Goal: Task Accomplishment & Management: Check status

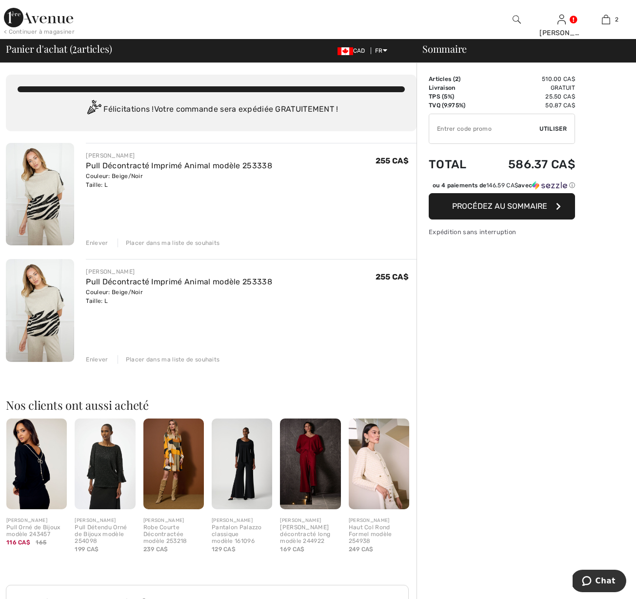
click at [100, 242] on div "Enlever" at bounding box center [97, 242] width 22 height 9
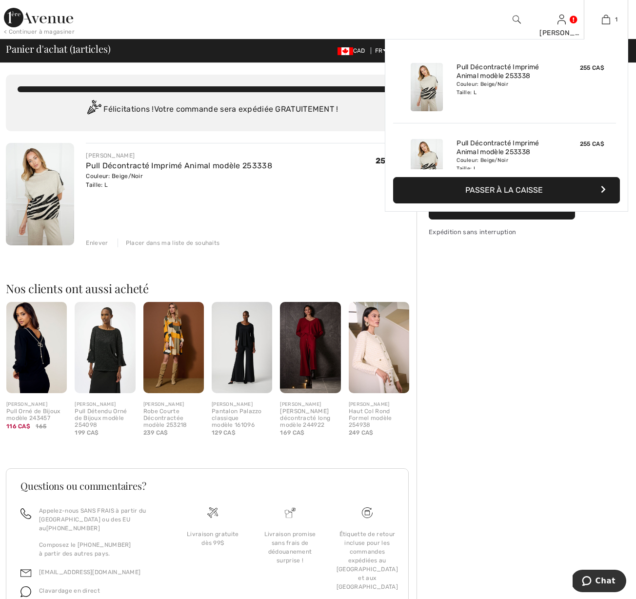
click at [489, 87] on div "Couleur: Beige/Noir Taille: L" at bounding box center [504, 88] width 96 height 16
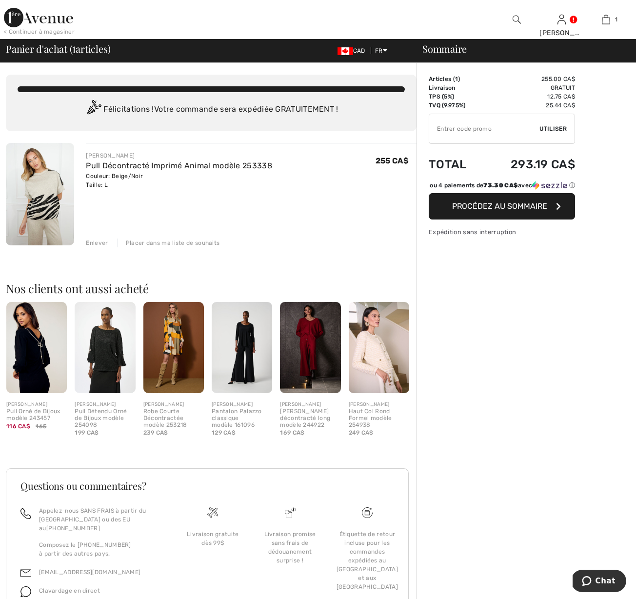
click at [98, 243] on div "Enlever" at bounding box center [97, 242] width 22 height 9
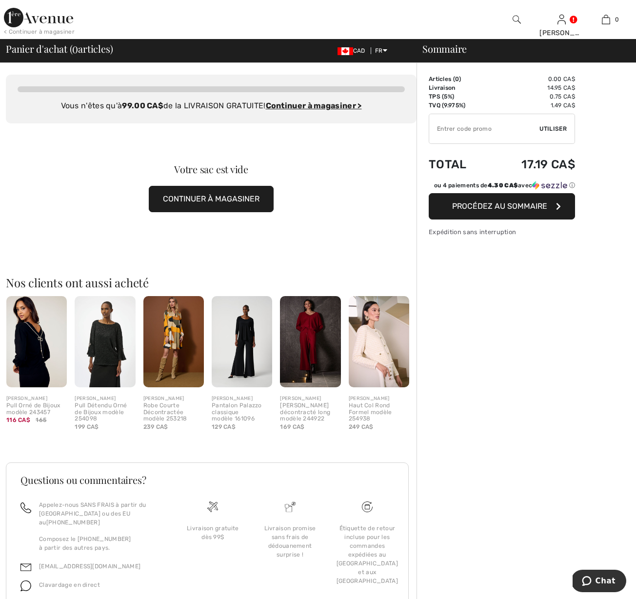
click at [251, 345] on img at bounding box center [242, 341] width 60 height 91
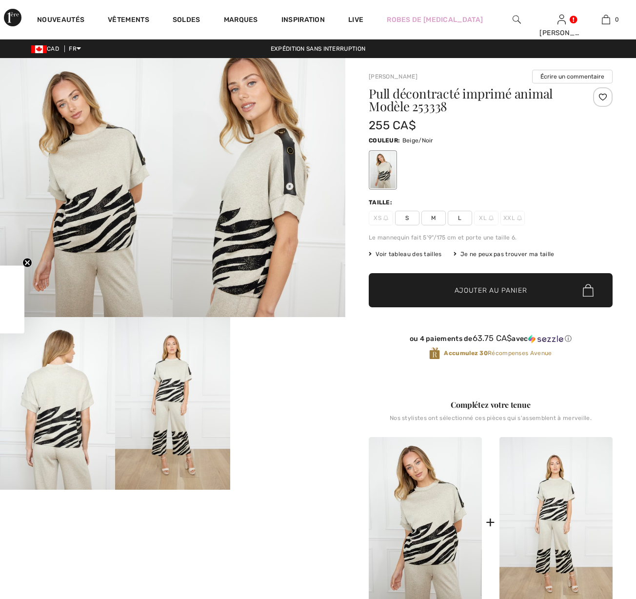
checkbox input "true"
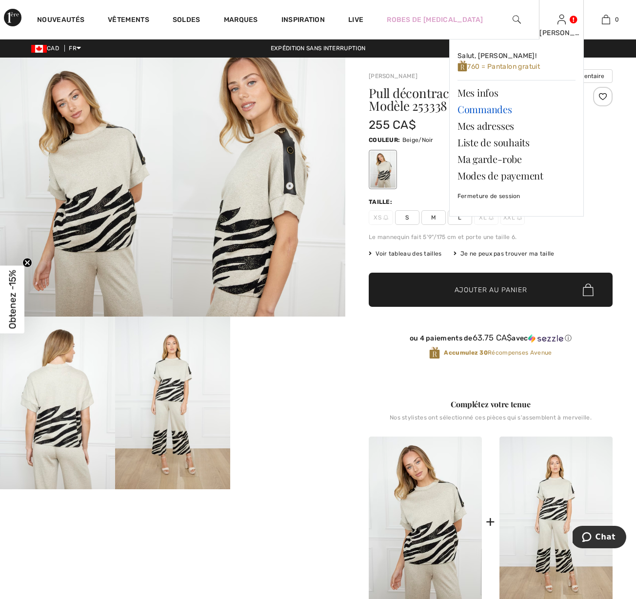
click at [487, 109] on link "Commandes" at bounding box center [516, 109] width 118 height 17
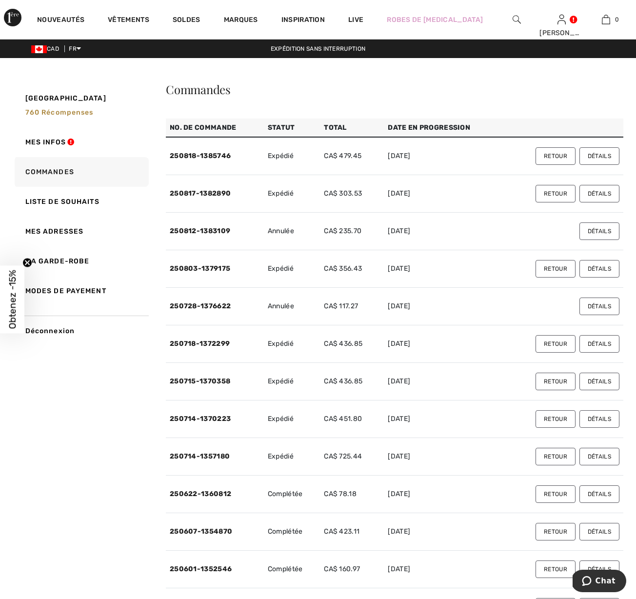
click at [601, 155] on button "Détails" at bounding box center [599, 156] width 40 height 18
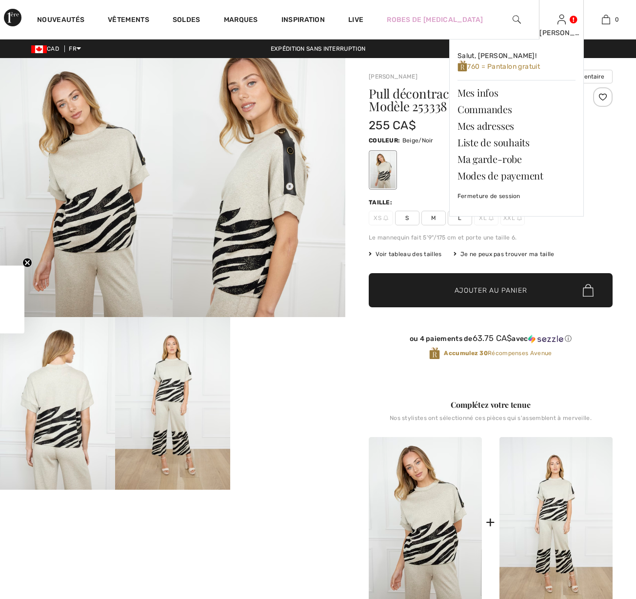
checkbox input "true"
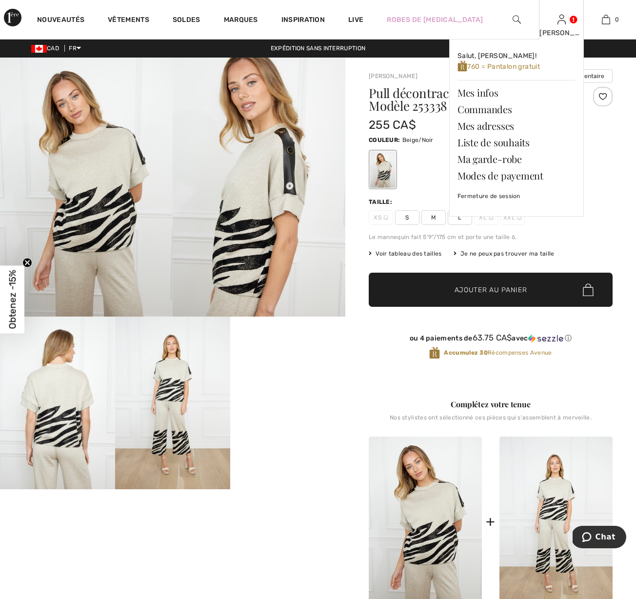
click at [560, 19] on img at bounding box center [561, 20] width 8 height 12
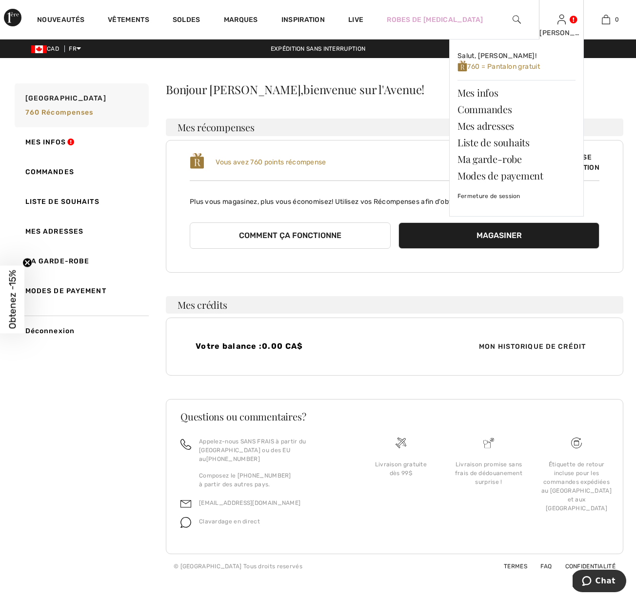
click at [562, 23] on img at bounding box center [561, 20] width 8 height 12
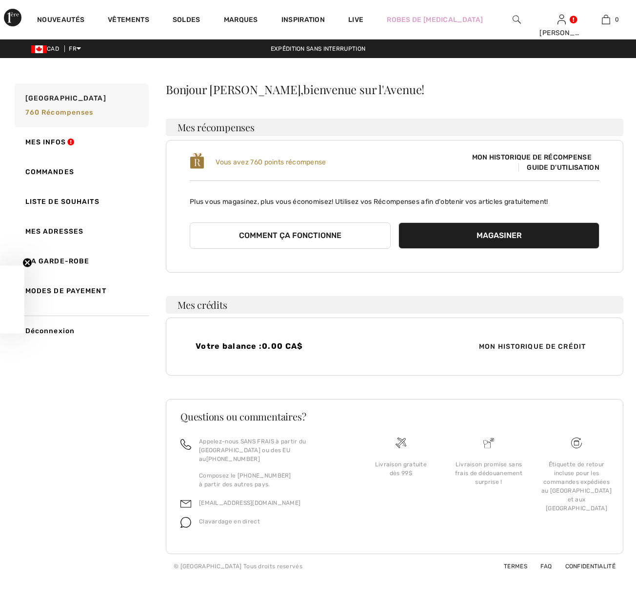
checkbox input "true"
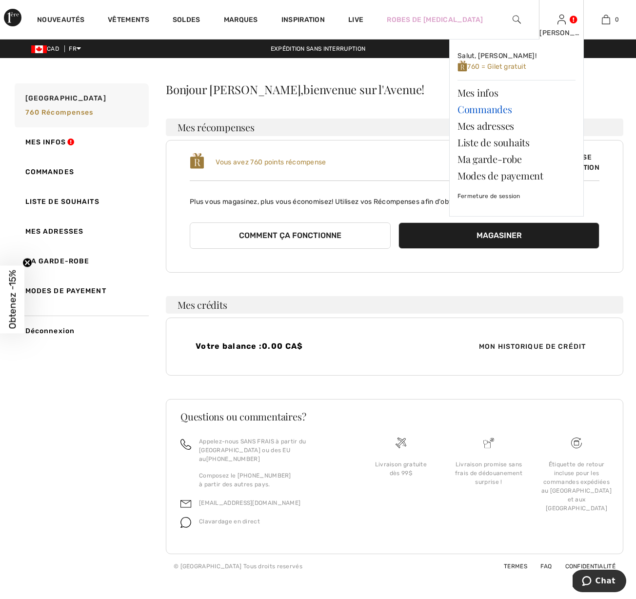
click at [474, 110] on link "Commandes" at bounding box center [516, 109] width 118 height 17
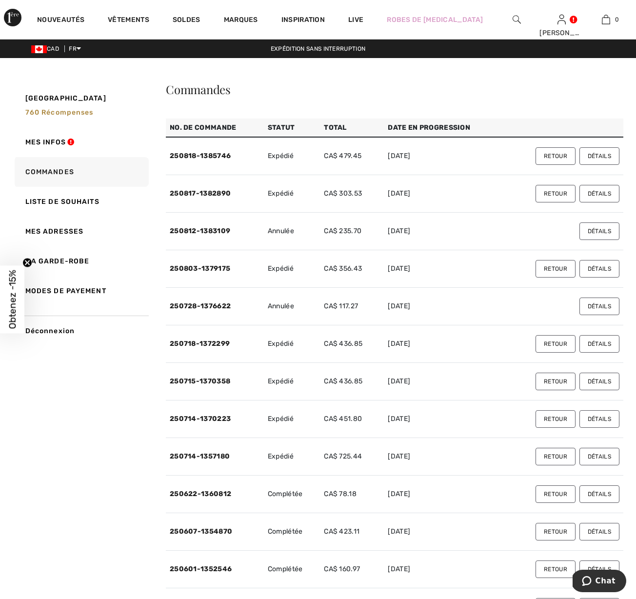
scroll to position [0, 1]
click at [597, 192] on button "Détails" at bounding box center [599, 194] width 40 height 18
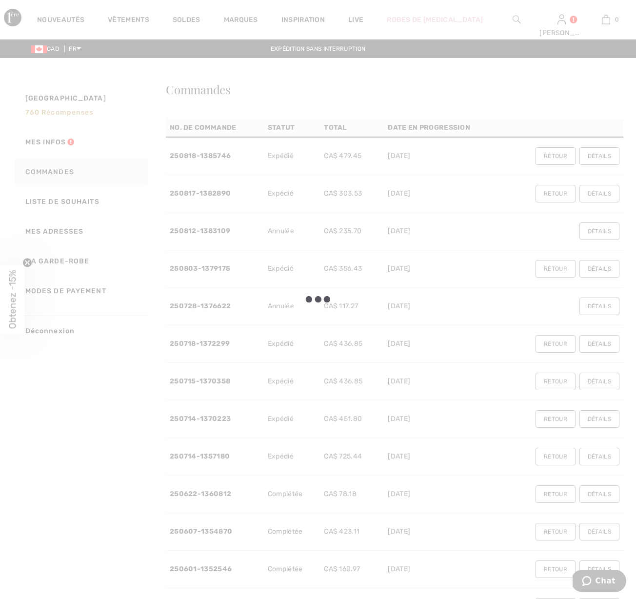
scroll to position [0, 0]
